Goal: Find specific page/section: Find specific page/section

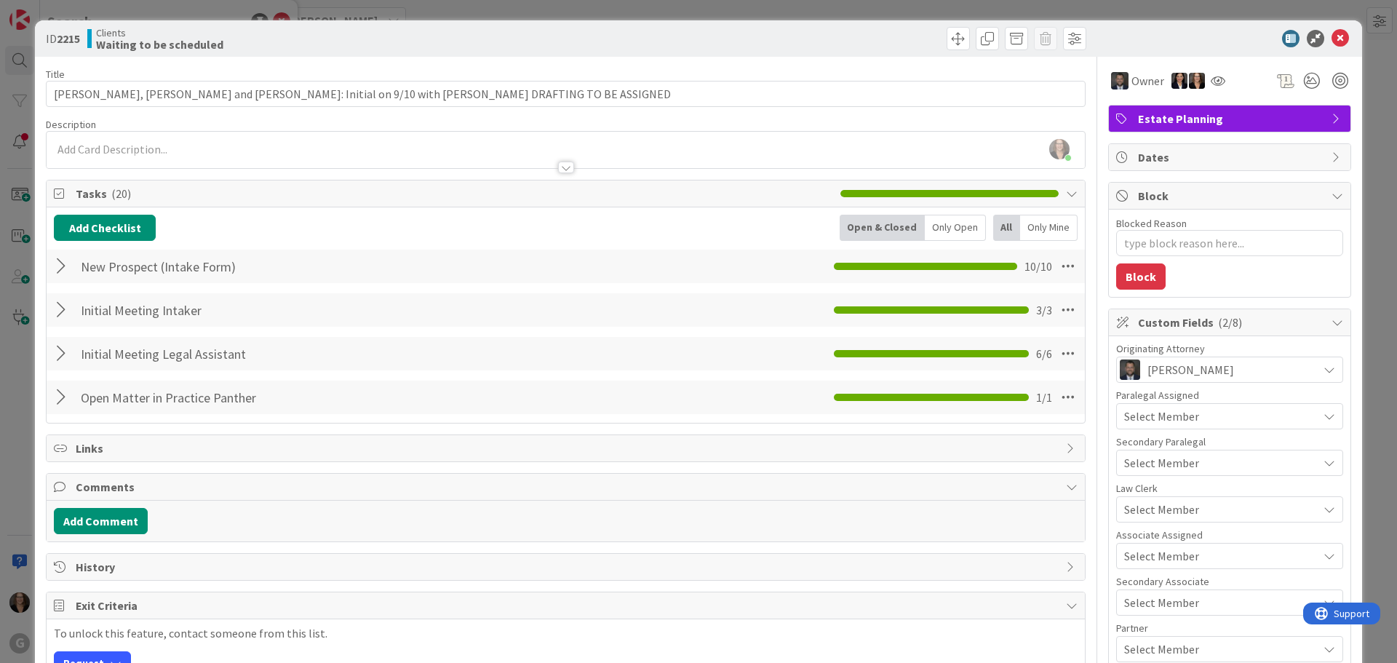
scroll to position [218, 0]
click at [1332, 38] on icon at bounding box center [1340, 38] width 17 height 17
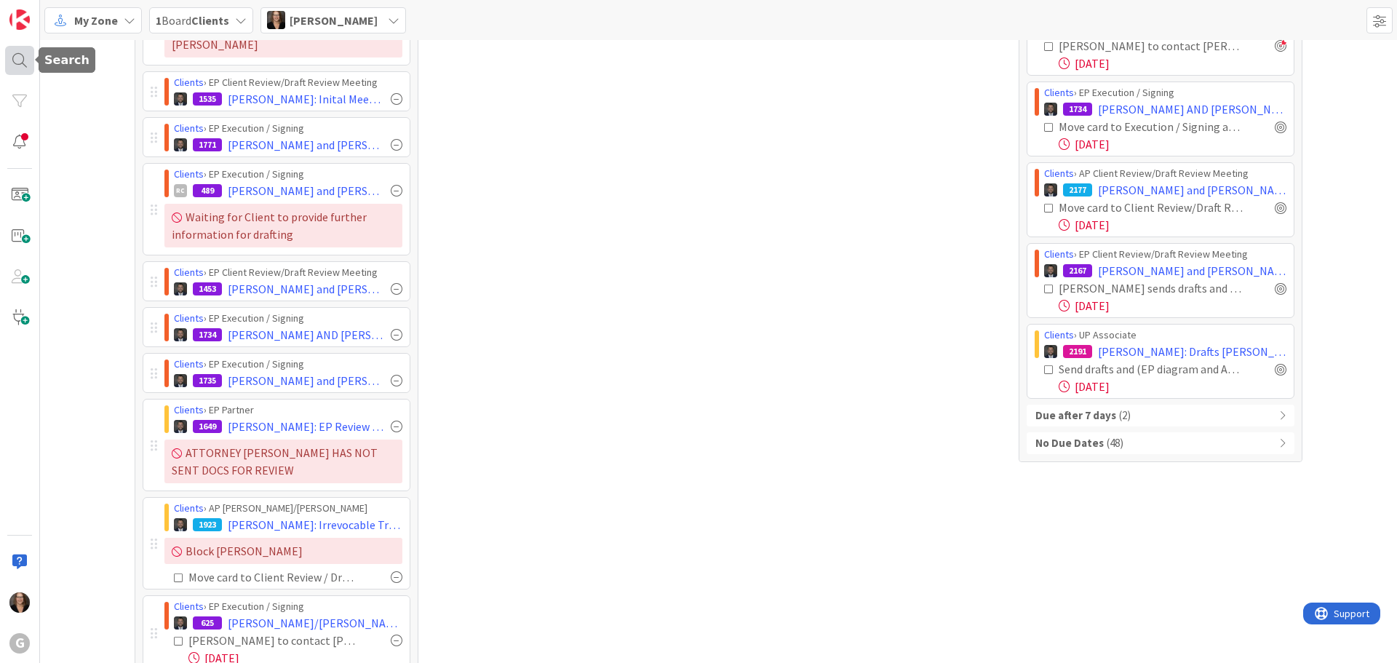
click at [17, 56] on div at bounding box center [19, 60] width 29 height 29
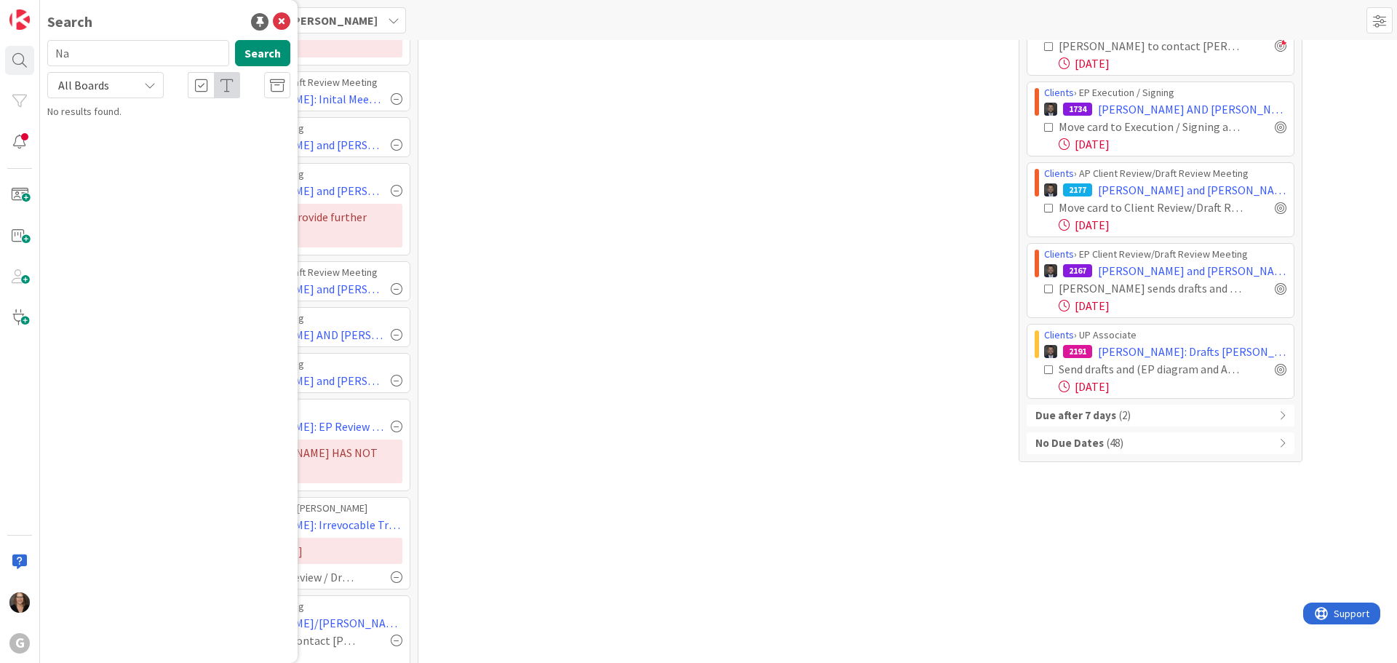
type input "N"
type input "e"
type input "[PERSON_NAME]"
click at [250, 50] on button "Search" at bounding box center [262, 53] width 55 height 26
click at [218, 130] on span ", [PERSON_NAME]: Assignments of Interest and TODs Drafts [PERSON_NAME]" at bounding box center [162, 144] width 189 height 44
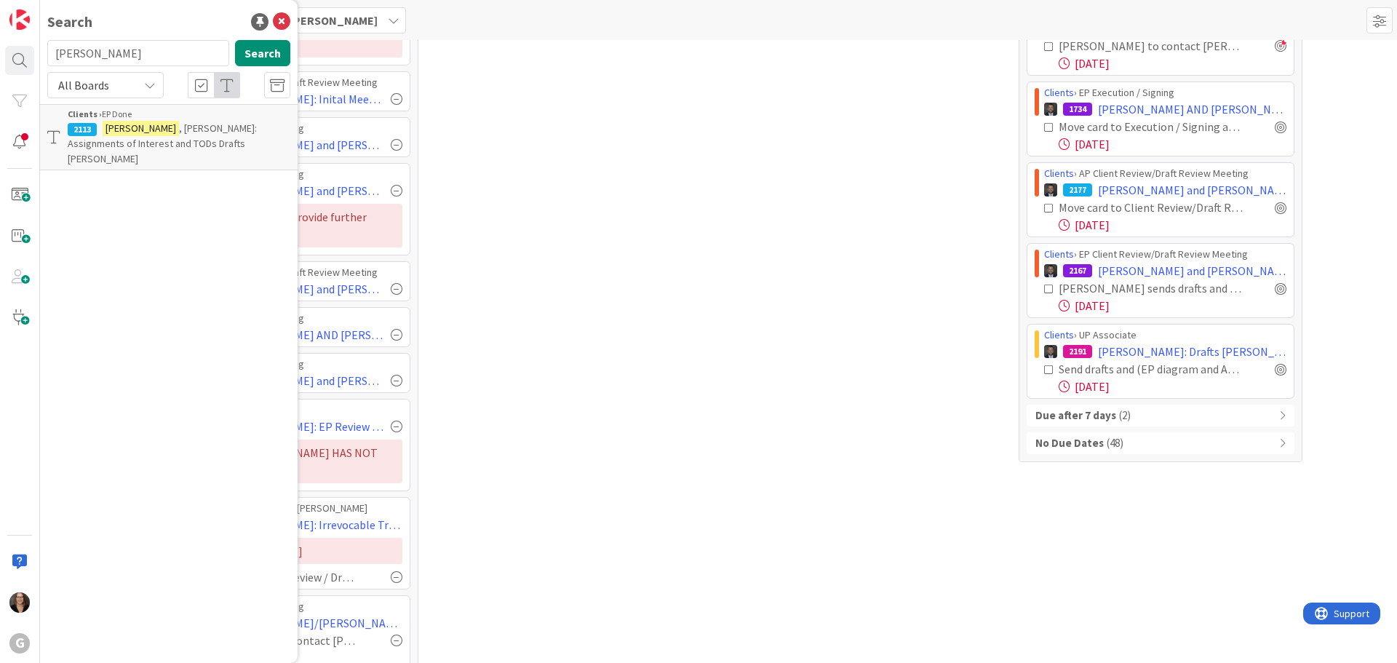
type textarea "x"
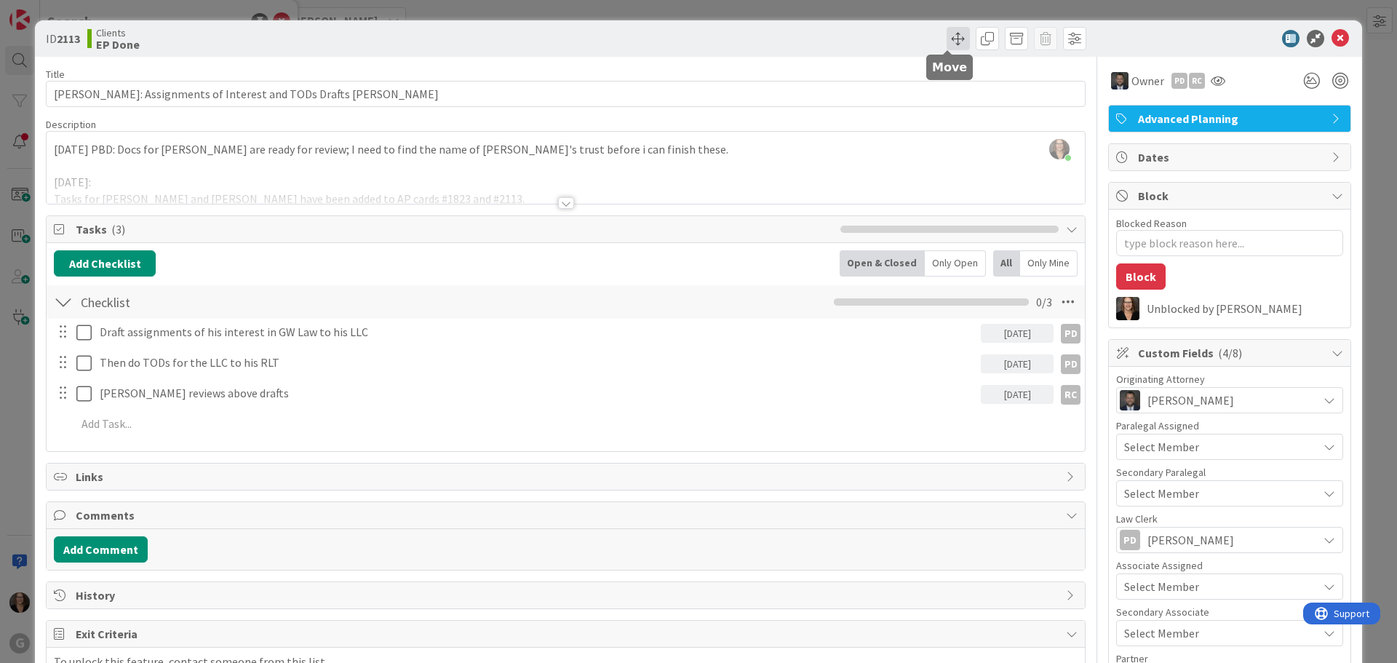
click at [951, 37] on span at bounding box center [958, 38] width 23 height 23
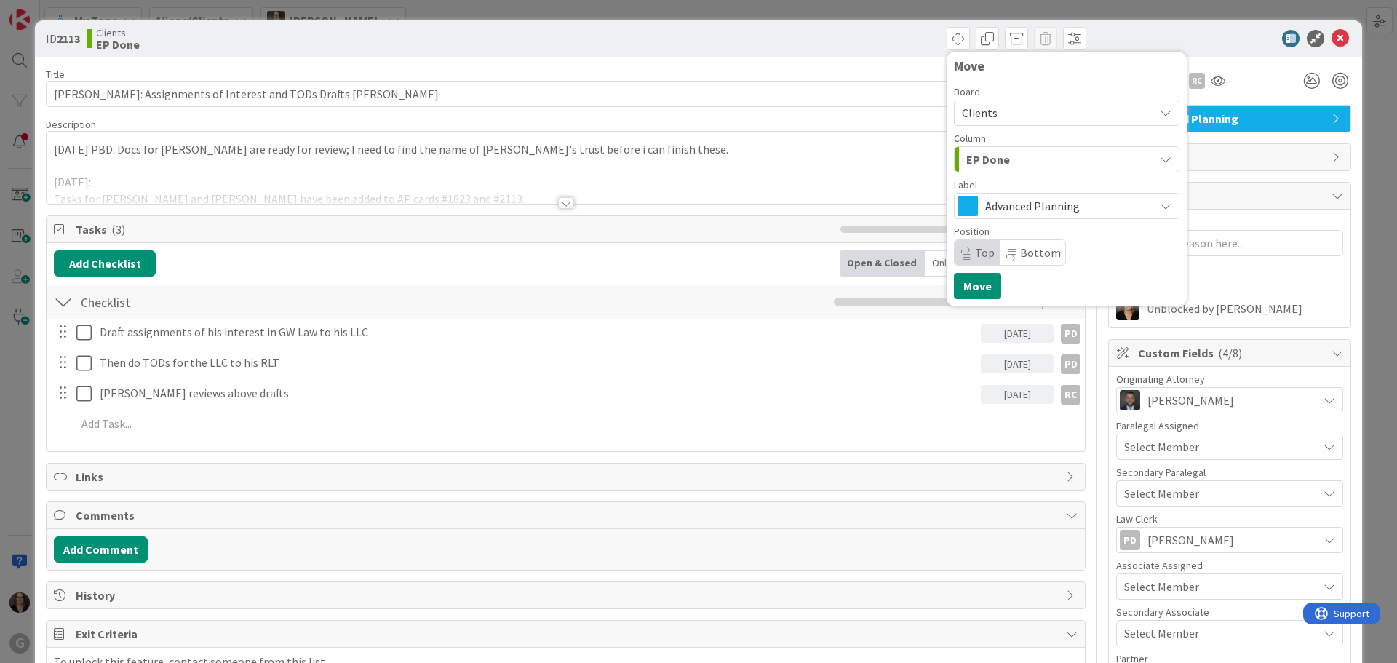
click at [832, 46] on div "Move Board Clients Column EP Done Label Advanced Planning Position Top Bottom M…" at bounding box center [828, 38] width 517 height 23
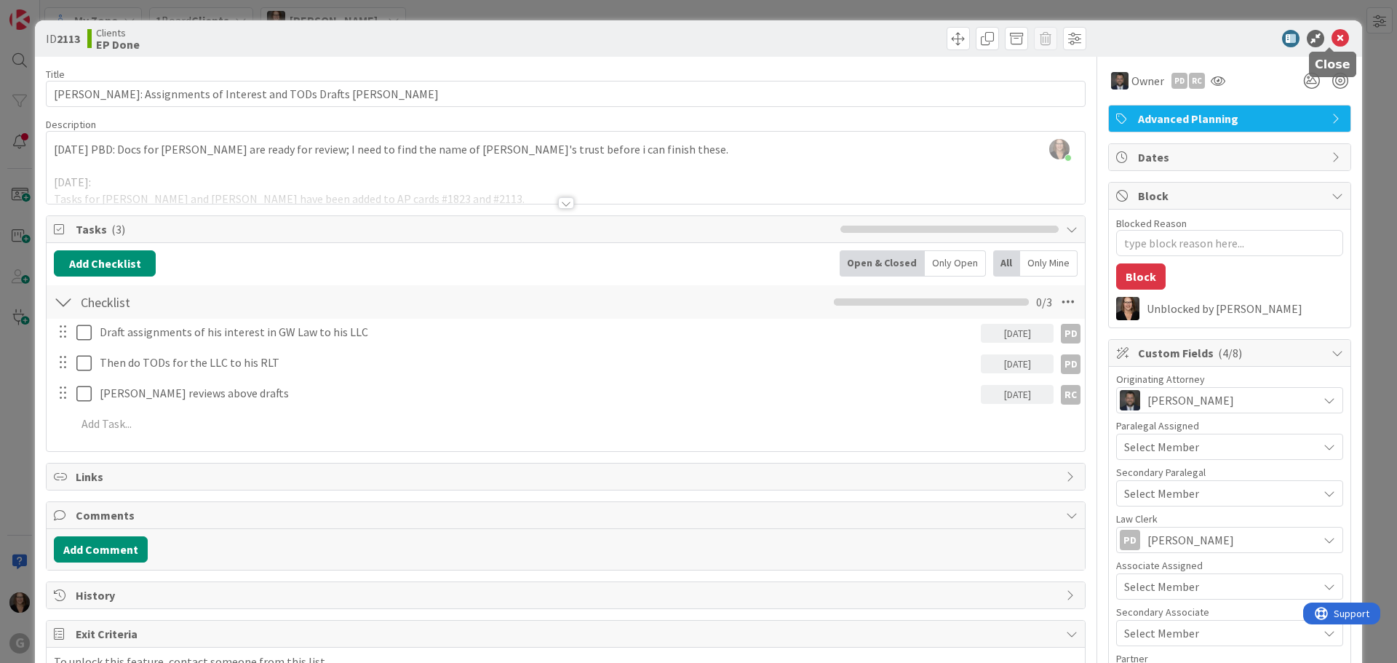
click at [1332, 35] on icon at bounding box center [1340, 38] width 17 height 17
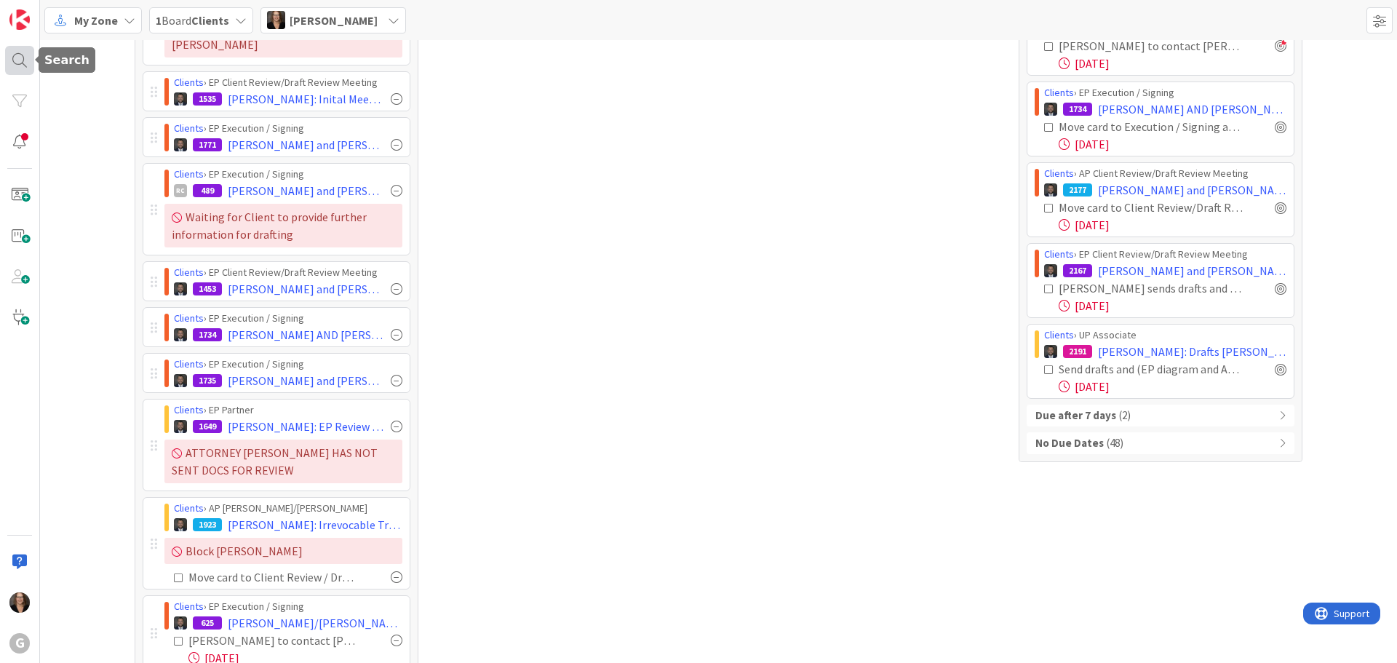
click at [20, 60] on div at bounding box center [19, 60] width 29 height 29
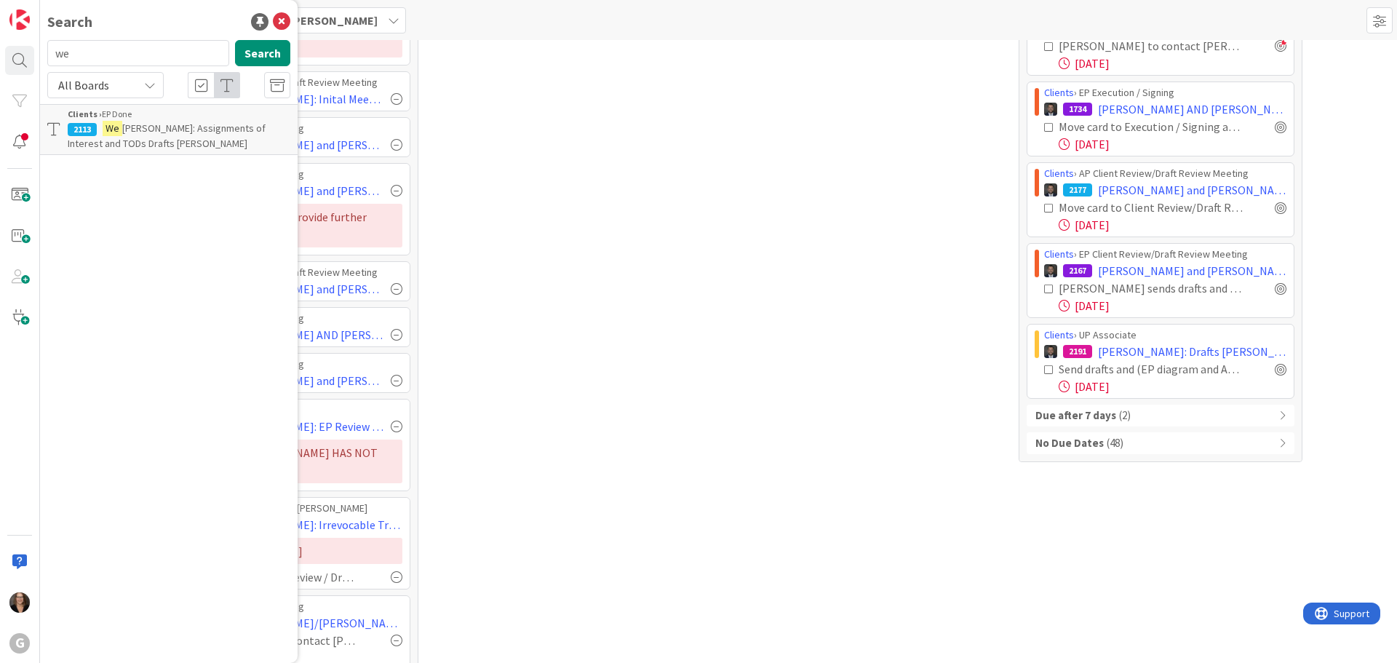
type input "w"
type input "[PERSON_NAME]"
click at [214, 124] on span ", [PERSON_NAME] [PERSON_NAME]: Drafts [PERSON_NAME], Signing is [DATE] 4pm" at bounding box center [178, 144] width 221 height 44
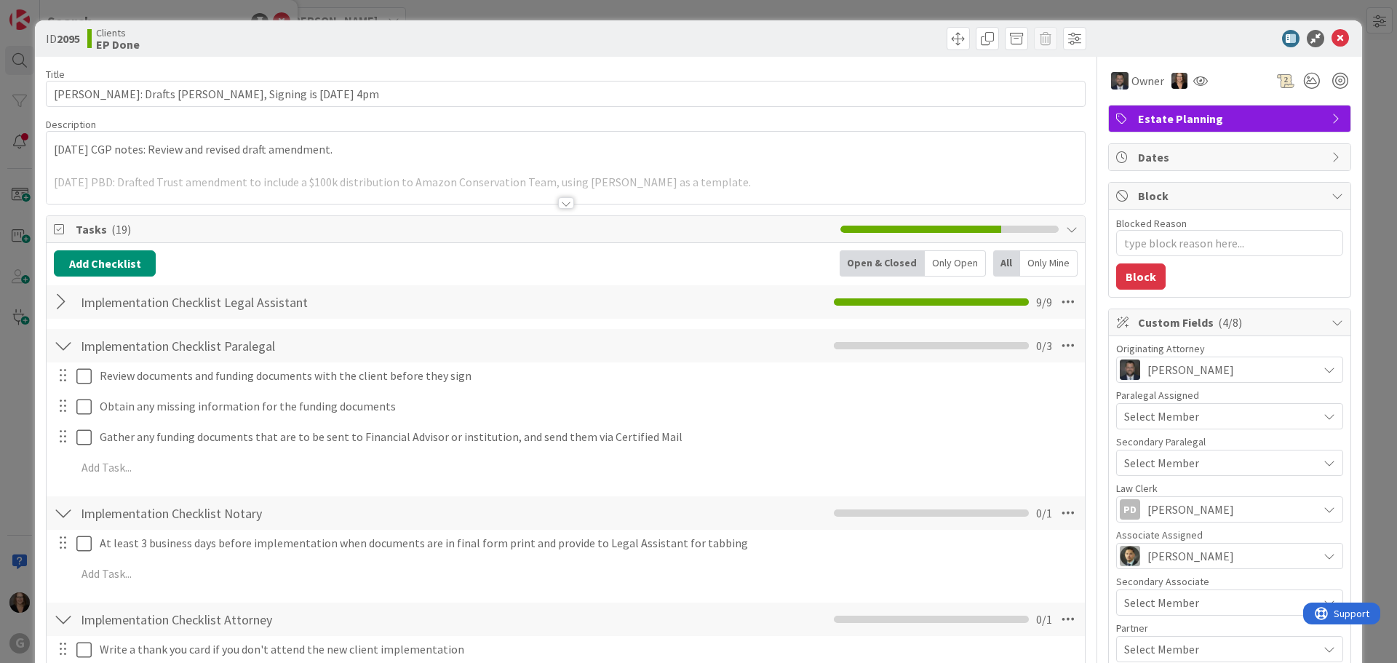
type textarea "x"
click at [1332, 36] on icon at bounding box center [1340, 38] width 17 height 17
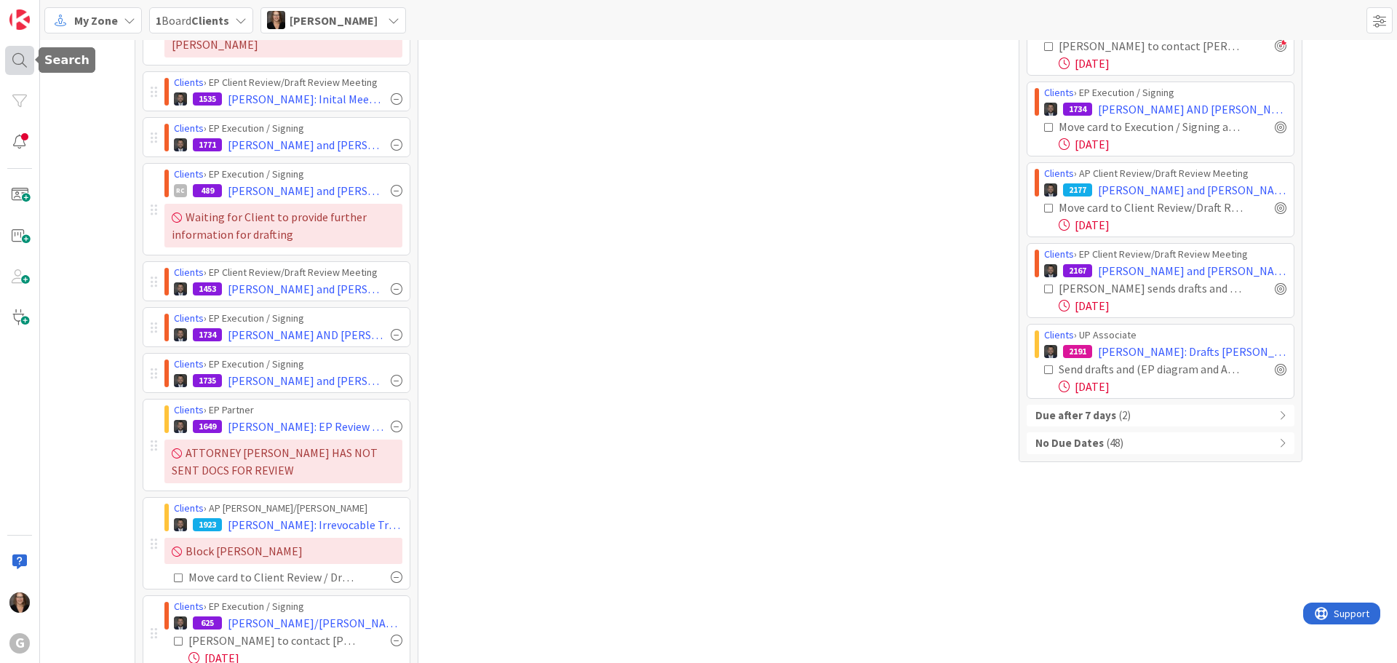
click at [19, 55] on div at bounding box center [19, 60] width 29 height 29
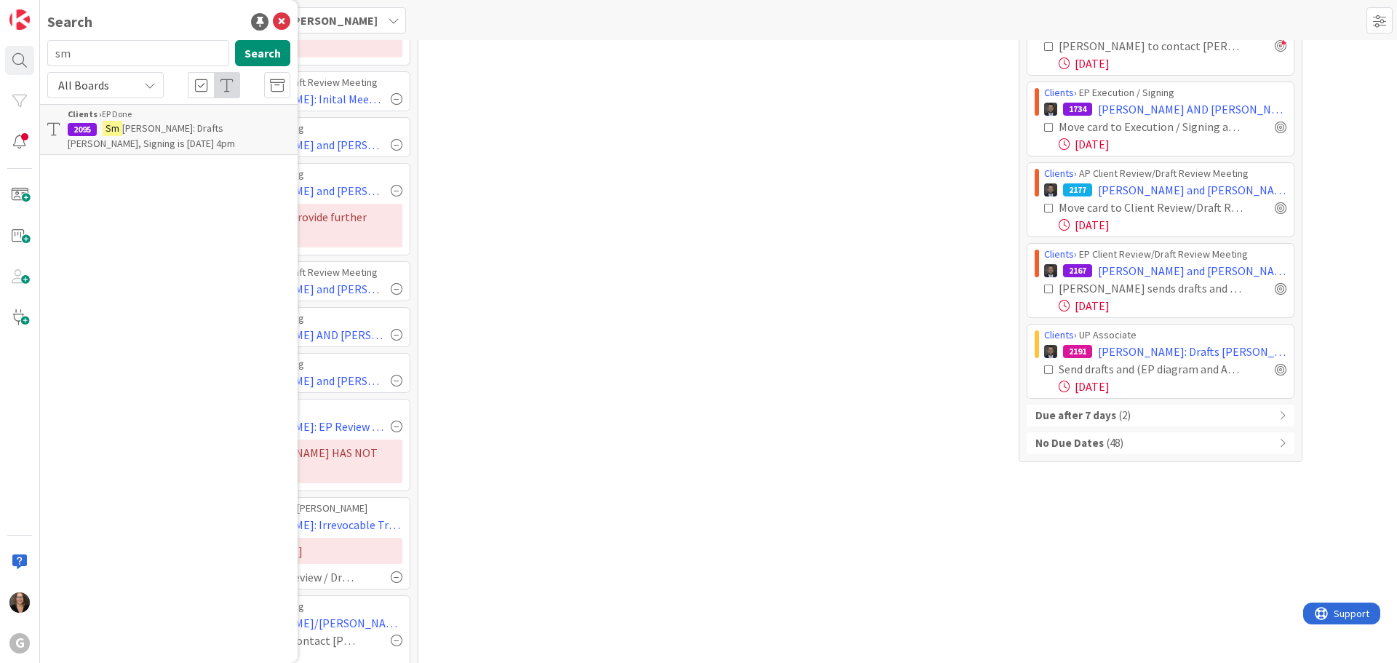
type input "s"
type input "[PERSON_NAME]"
